Goal: Transaction & Acquisition: Subscribe to service/newsletter

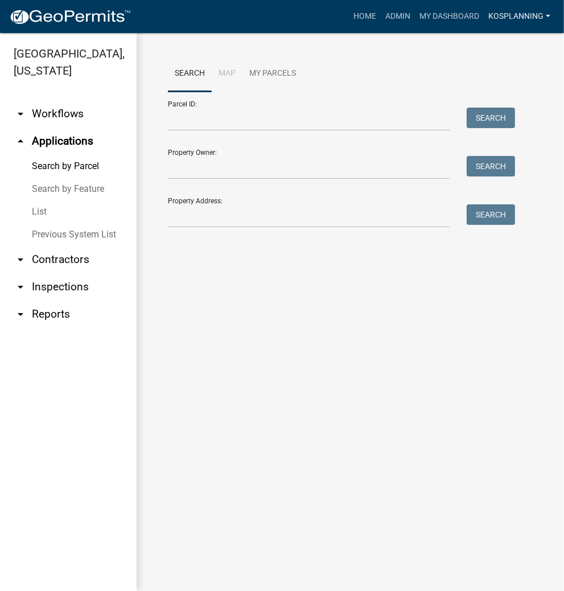
click at [497, 18] on link "kosplanning" at bounding box center [519, 17] width 71 height 22
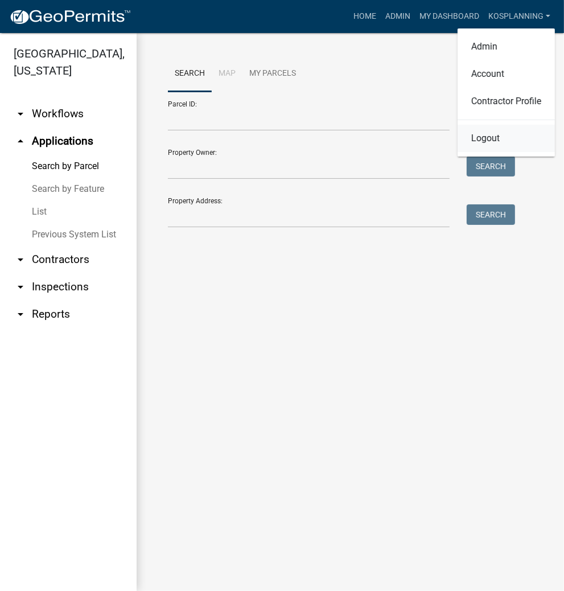
click at [482, 139] on link "Logout" at bounding box center [506, 138] width 97 height 27
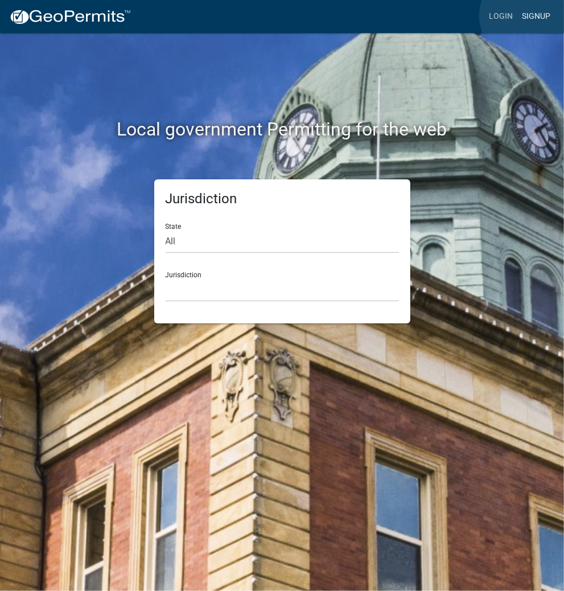
click at [526, 16] on link "Signup" at bounding box center [537, 17] width 38 height 22
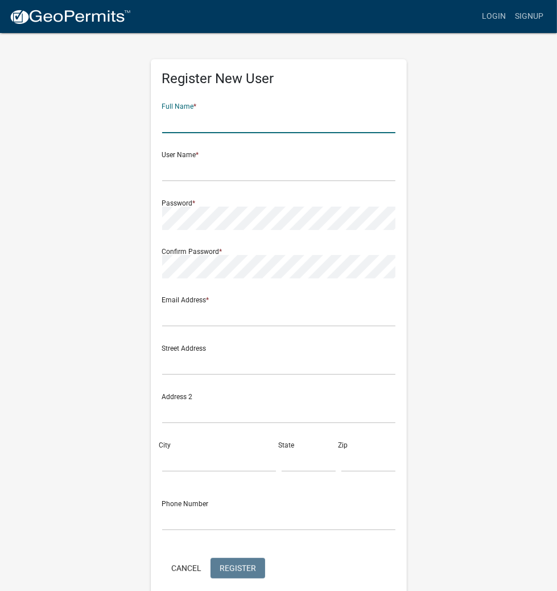
click at [273, 121] on input "text" at bounding box center [278, 121] width 233 height 23
type input "[PERSON_NAME]"
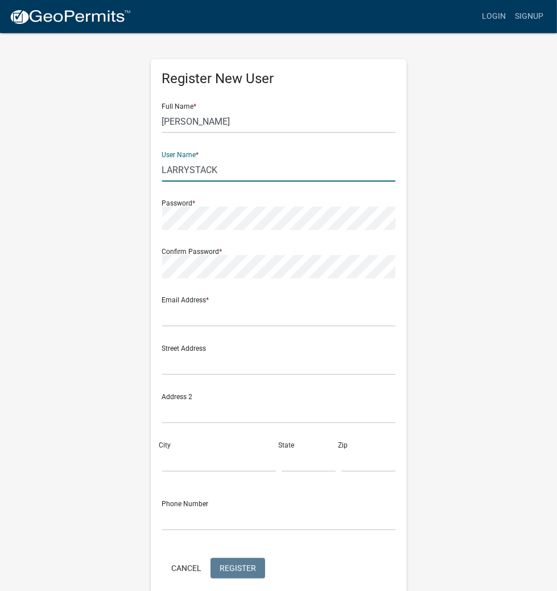
type input "LARRYSTACK"
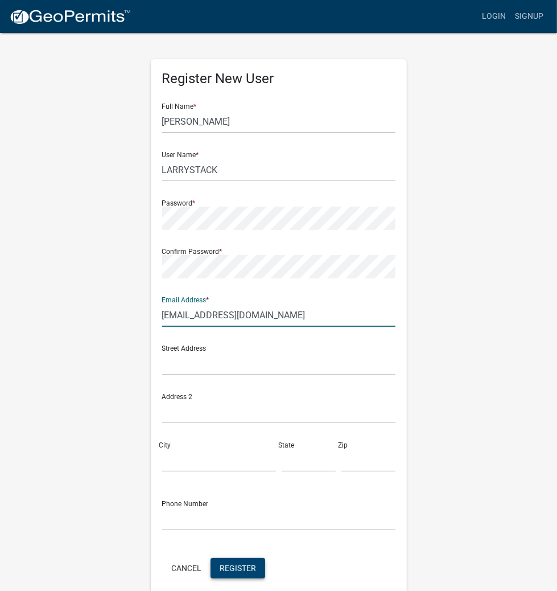
type input "[EMAIL_ADDRESS][DOMAIN_NAME]"
click at [223, 563] on span "Register" at bounding box center [238, 567] width 36 height 9
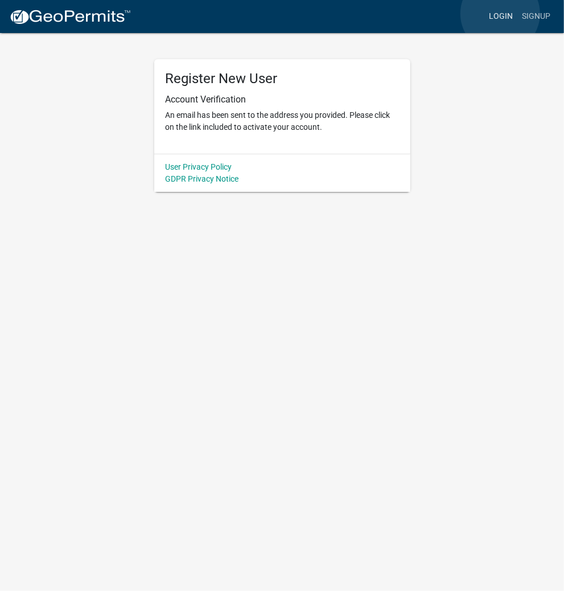
click at [501, 14] on link "Login" at bounding box center [501, 17] width 33 height 22
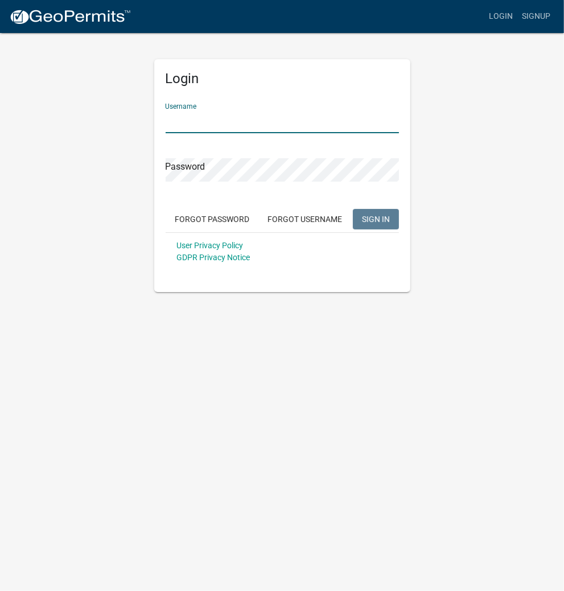
click at [259, 124] on input "Username" at bounding box center [282, 121] width 233 height 23
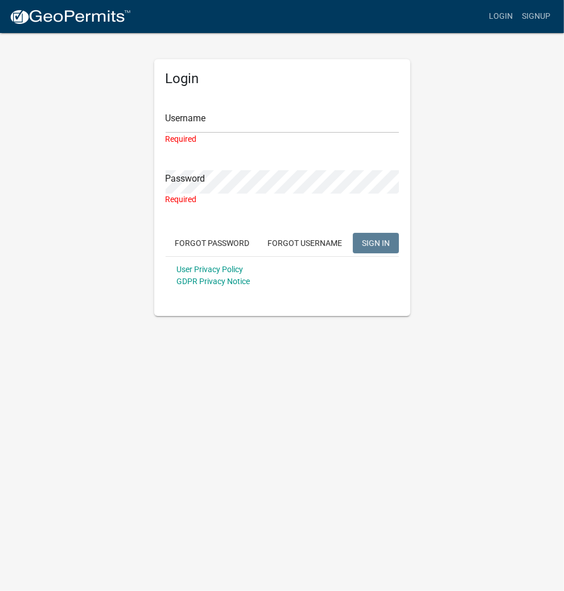
click at [231, 110] on div "Username Required" at bounding box center [282, 119] width 233 height 51
click at [233, 111] on input "Username" at bounding box center [282, 121] width 233 height 23
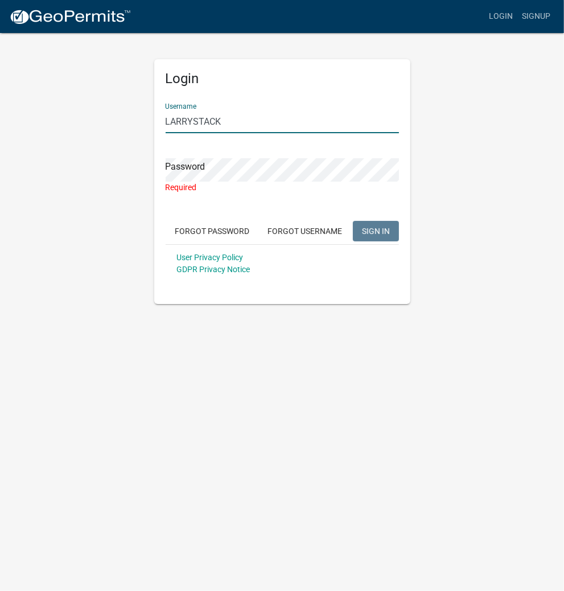
type input "LARRYSTACK"
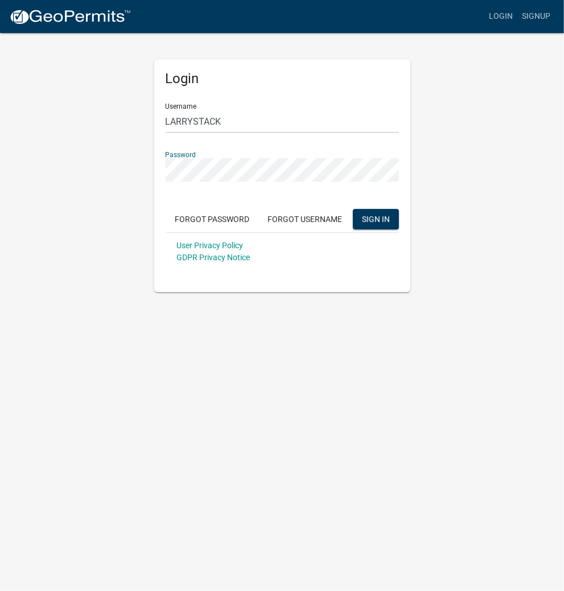
click at [353, 209] on button "SIGN IN" at bounding box center [376, 219] width 46 height 20
